Goal: Transaction & Acquisition: Subscribe to service/newsletter

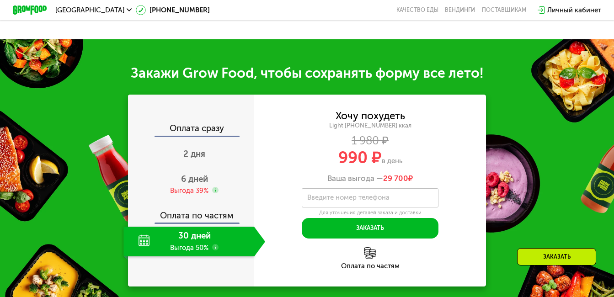
scroll to position [869, 0]
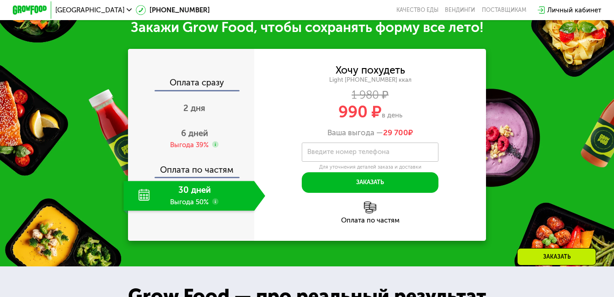
click at [215, 204] on use at bounding box center [215, 202] width 7 height 7
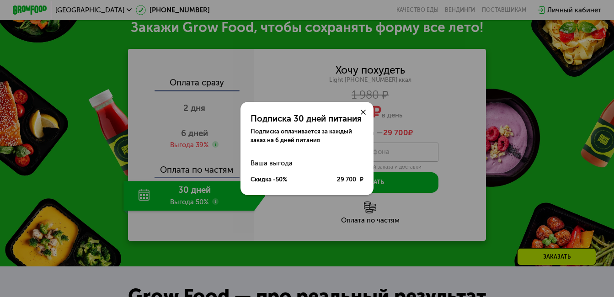
click at [365, 110] on icon at bounding box center [363, 112] width 5 height 5
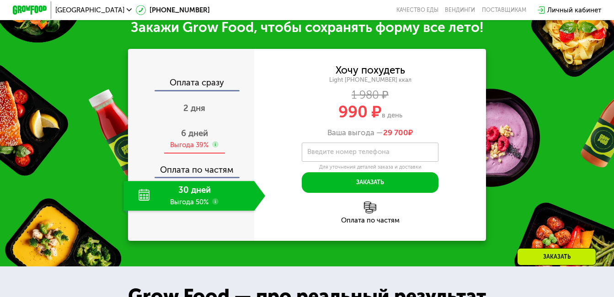
click at [202, 137] on span "6 дней" at bounding box center [194, 133] width 27 height 11
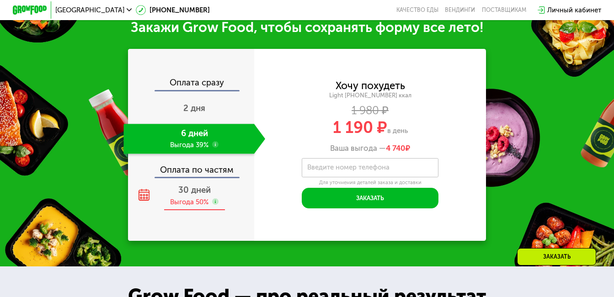
click at [193, 192] on span "30 дней" at bounding box center [194, 190] width 32 height 11
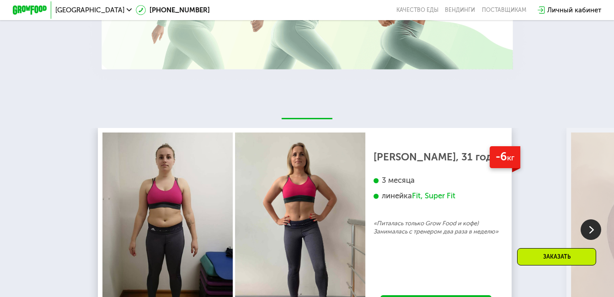
scroll to position [1464, 0]
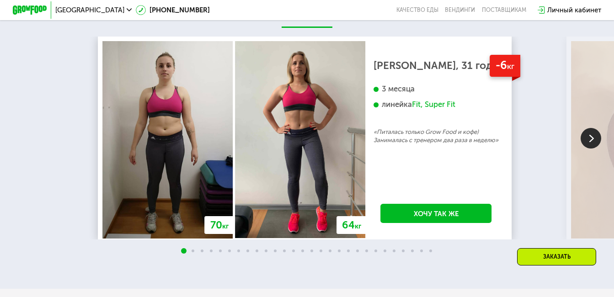
click at [589, 140] on img at bounding box center [591, 138] width 21 height 21
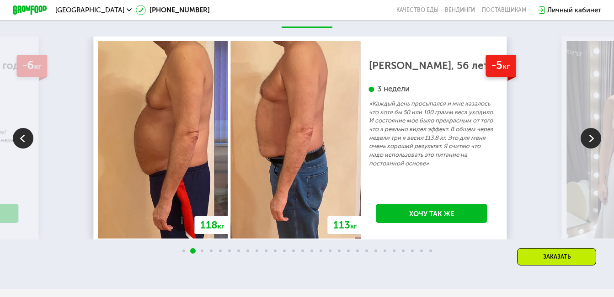
click at [589, 140] on img at bounding box center [591, 138] width 21 height 21
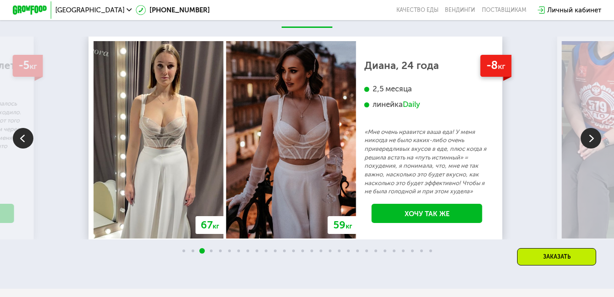
click at [589, 140] on img at bounding box center [591, 138] width 21 height 21
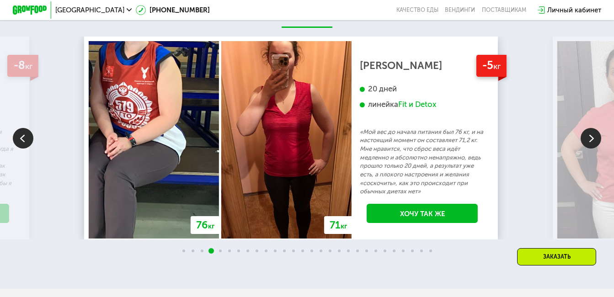
click at [589, 140] on img at bounding box center [591, 138] width 21 height 21
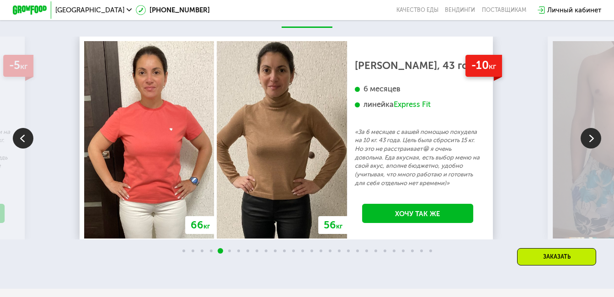
click at [589, 140] on img at bounding box center [591, 138] width 21 height 21
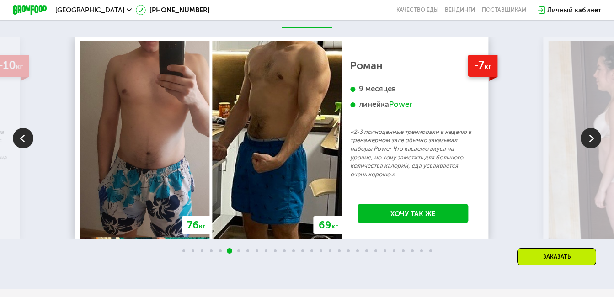
click at [589, 140] on img at bounding box center [591, 138] width 21 height 21
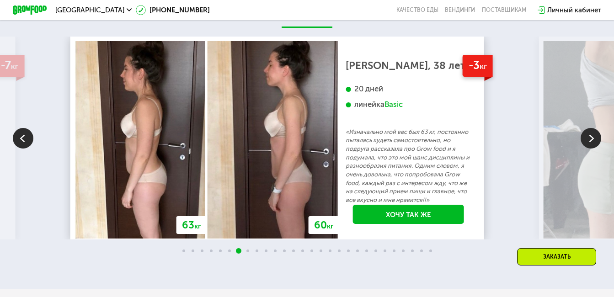
click at [590, 145] on img at bounding box center [591, 138] width 21 height 21
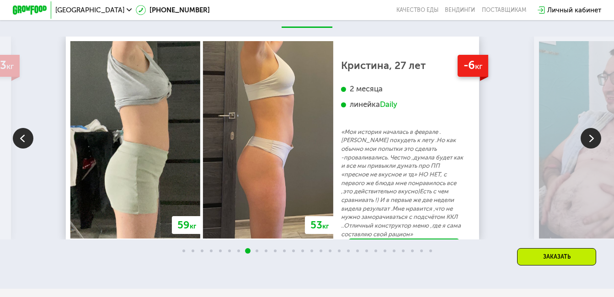
click at [590, 145] on img at bounding box center [591, 138] width 21 height 21
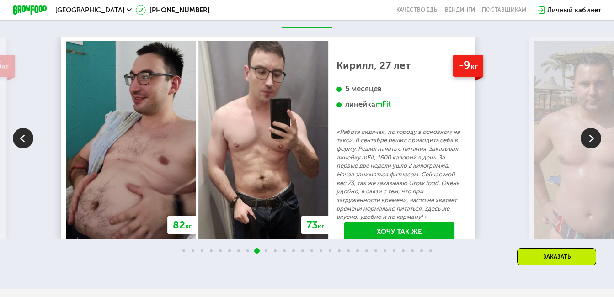
click at [590, 145] on img at bounding box center [591, 138] width 21 height 21
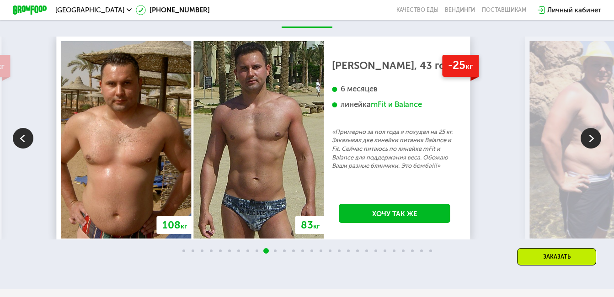
click at [591, 144] on img at bounding box center [591, 138] width 21 height 21
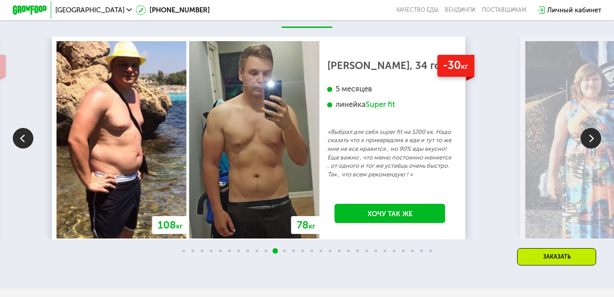
click at [591, 144] on img at bounding box center [591, 138] width 21 height 21
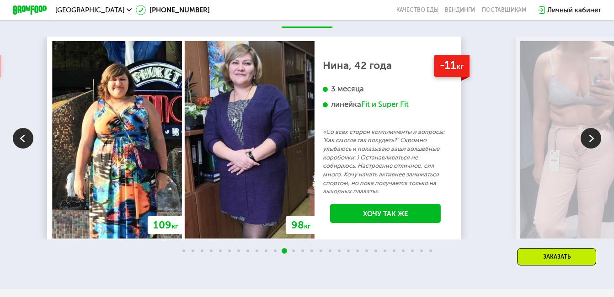
click at [591, 144] on img at bounding box center [591, 138] width 21 height 21
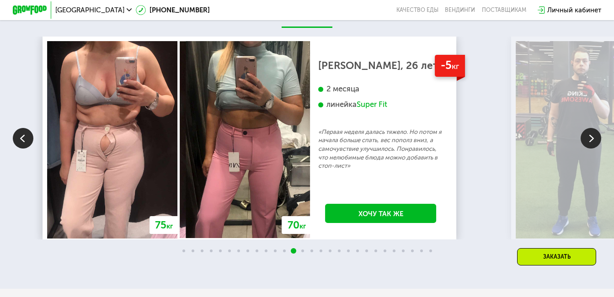
click at [591, 144] on img at bounding box center [591, 138] width 21 height 21
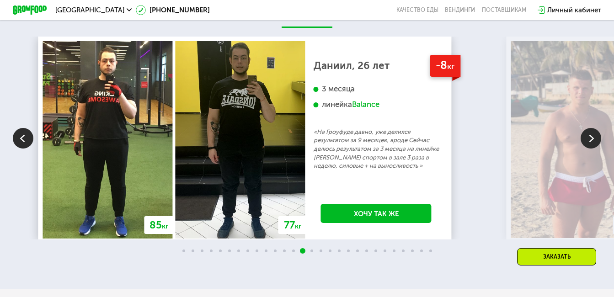
click at [591, 144] on img at bounding box center [591, 138] width 21 height 21
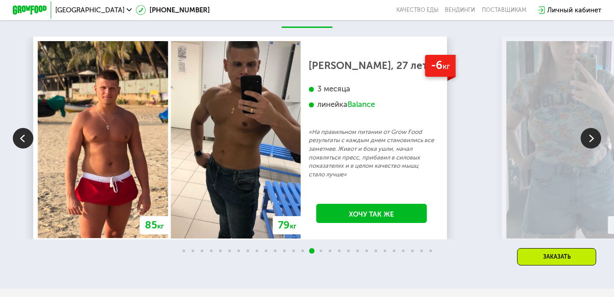
click at [591, 144] on img at bounding box center [591, 138] width 21 height 21
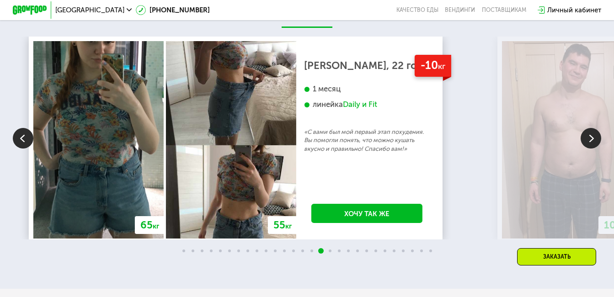
click at [595, 140] on img at bounding box center [591, 138] width 21 height 21
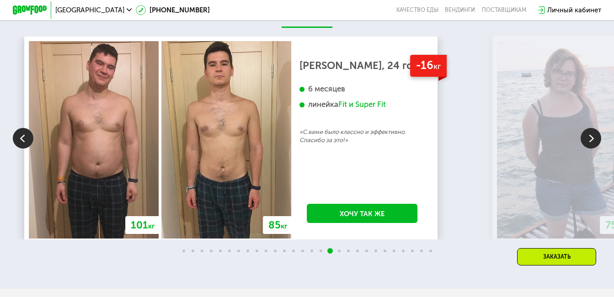
click at [594, 139] on img at bounding box center [591, 138] width 21 height 21
